Goal: Information Seeking & Learning: Find specific fact

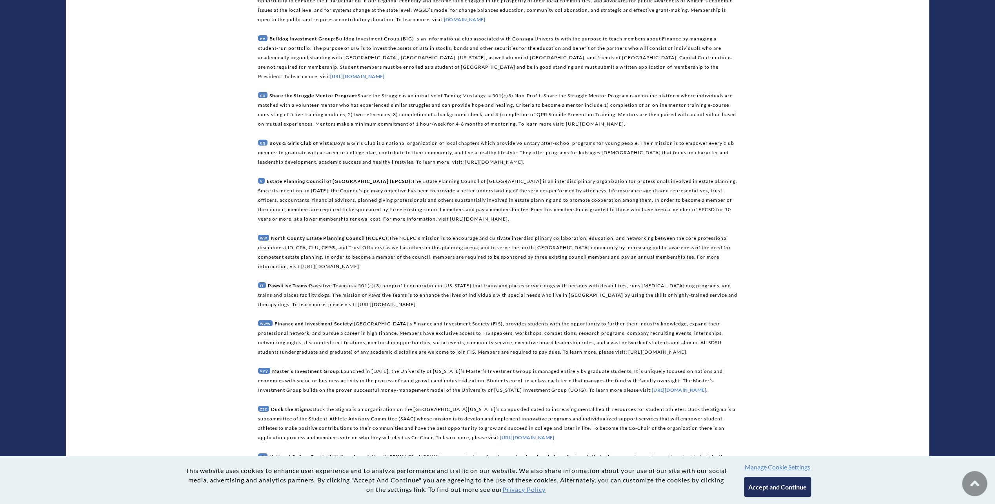
scroll to position [2441, 0]
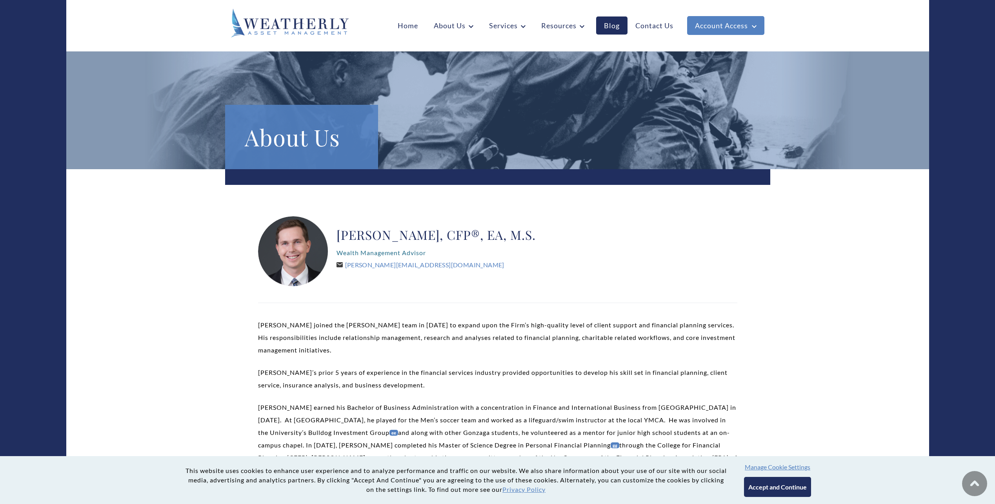
scroll to position [118, 0]
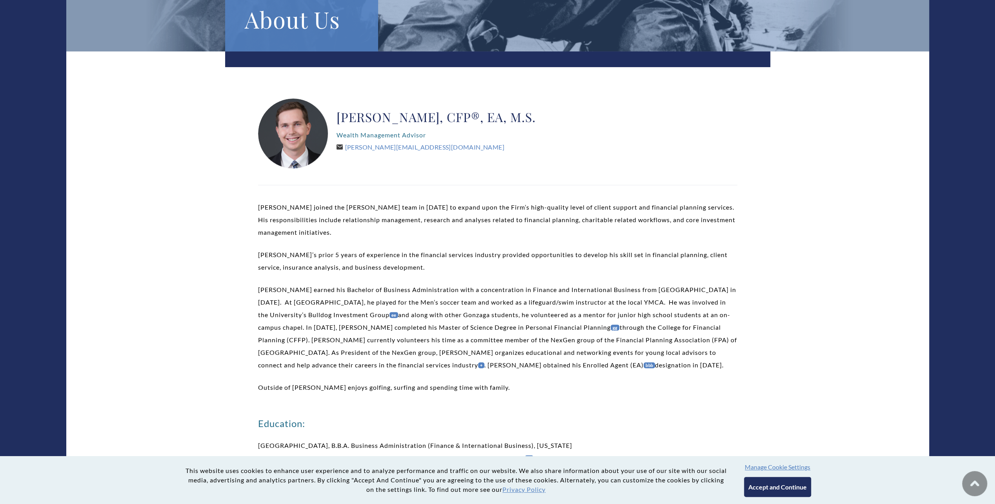
drag, startPoint x: 386, startPoint y: 147, endPoint x: 365, endPoint y: 180, distance: 38.6
click at [365, 180] on div "Aubrey Brown, CFP®, EA, M.S. Wealth Management Advisor Aubrey@WeatherlyAssetMgt…" at bounding box center [497, 428] width 545 height 754
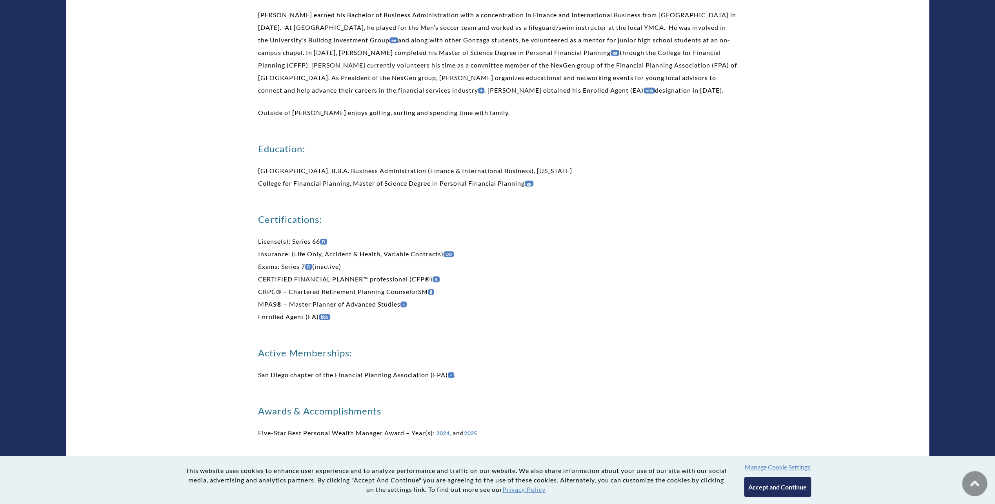
scroll to position [353, 0]
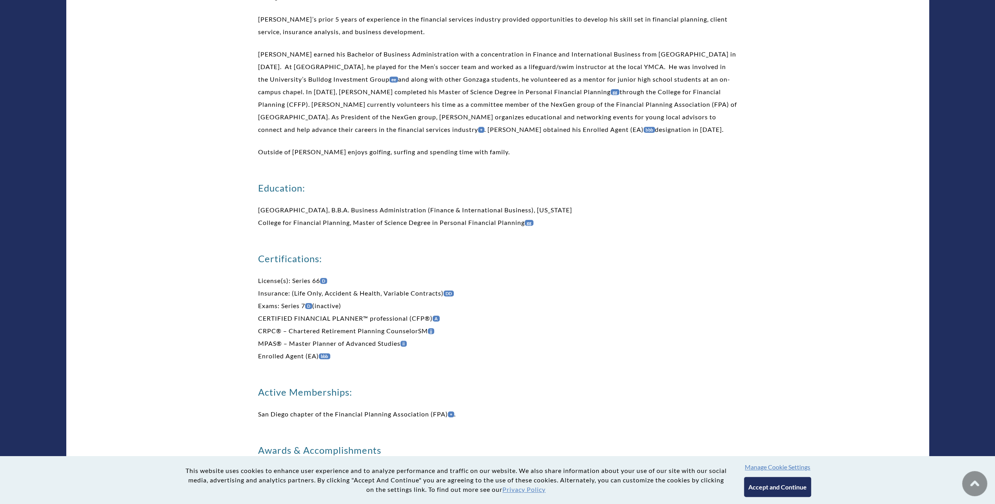
click at [404, 345] on link "ii" at bounding box center [404, 344] width 7 height 6
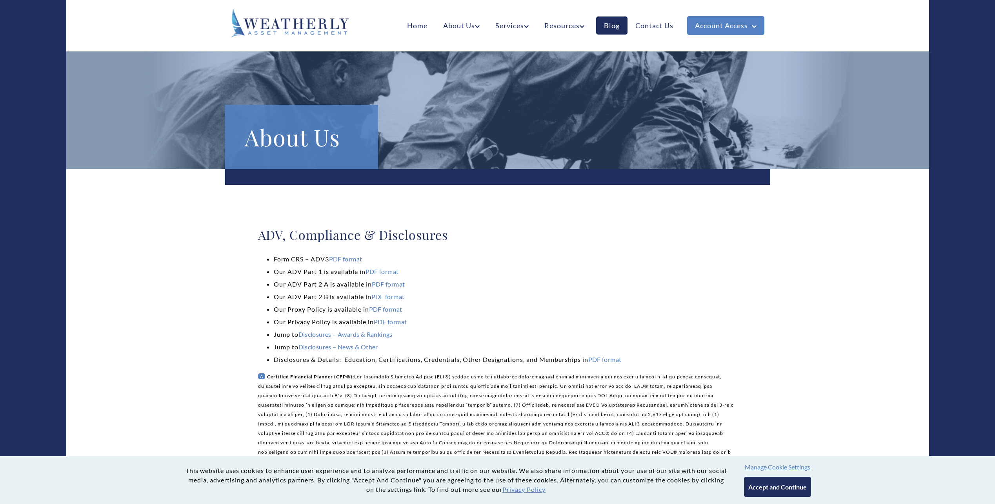
scroll to position [1093, 0]
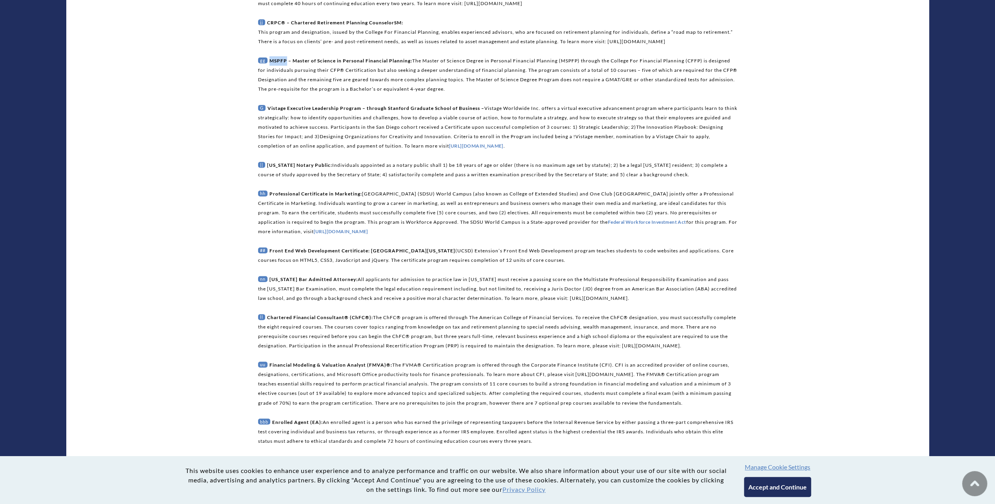
drag, startPoint x: 271, startPoint y: 87, endPoint x: 286, endPoint y: 91, distance: 15.9
click at [286, 64] on span "MSPFP – Master of Science in Personal Financial Planning:" at bounding box center [341, 61] width 143 height 6
drag, startPoint x: 286, startPoint y: 91, endPoint x: 283, endPoint y: 86, distance: 5.7
copy span "MSPFP"
